Goal: Navigation & Orientation: Find specific page/section

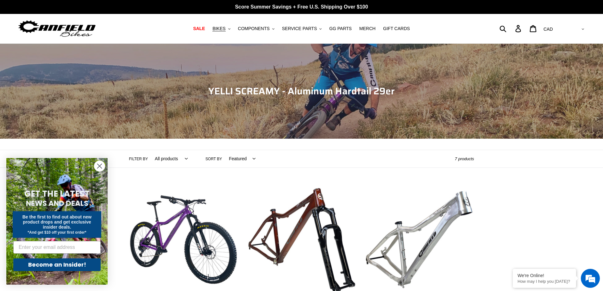
drag, startPoint x: 552, startPoint y: 222, endPoint x: 510, endPoint y: 58, distance: 169.8
click at [205, 29] on span "SALE" at bounding box center [199, 28] width 12 height 5
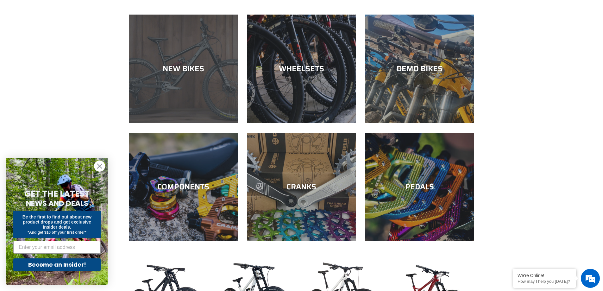
scroll to position [158, 0]
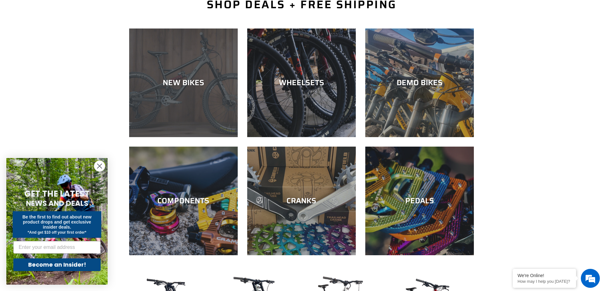
click at [204, 137] on div "NEW BIKES" at bounding box center [183, 137] width 109 height 0
